Goal: Task Accomplishment & Management: Manage account settings

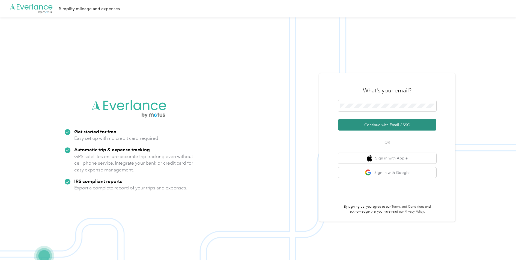
click at [380, 125] on button "Continue with Email / SSO" at bounding box center [387, 124] width 98 height 11
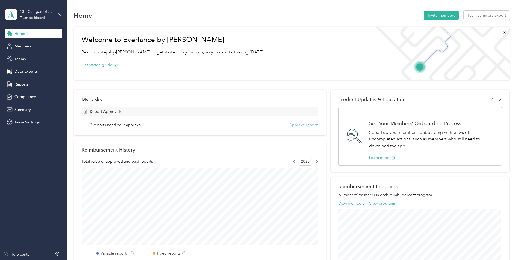
click at [301, 125] on button "Approve reports" at bounding box center [303, 125] width 29 height 6
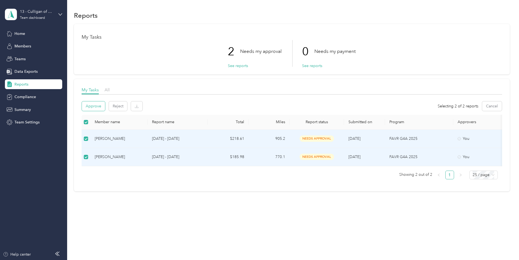
click at [91, 106] on button "Approve" at bounding box center [93, 107] width 23 height 10
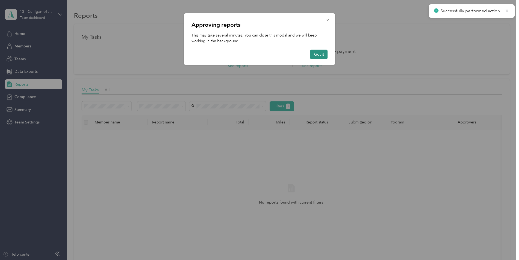
click at [325, 52] on button "Got it" at bounding box center [318, 55] width 17 height 10
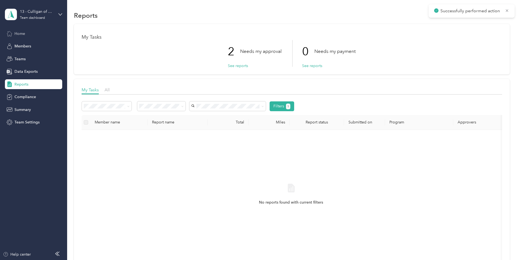
click at [18, 34] on span "Home" at bounding box center [19, 34] width 11 height 6
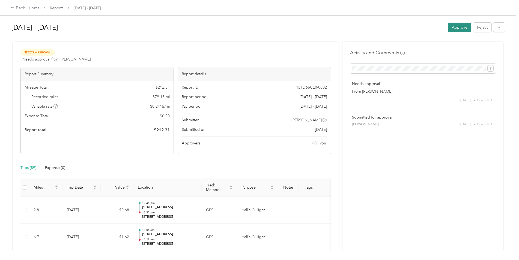
click at [458, 28] on button "Approve" at bounding box center [459, 28] width 23 height 10
